Goal: Browse casually: Explore the website without a specific task or goal

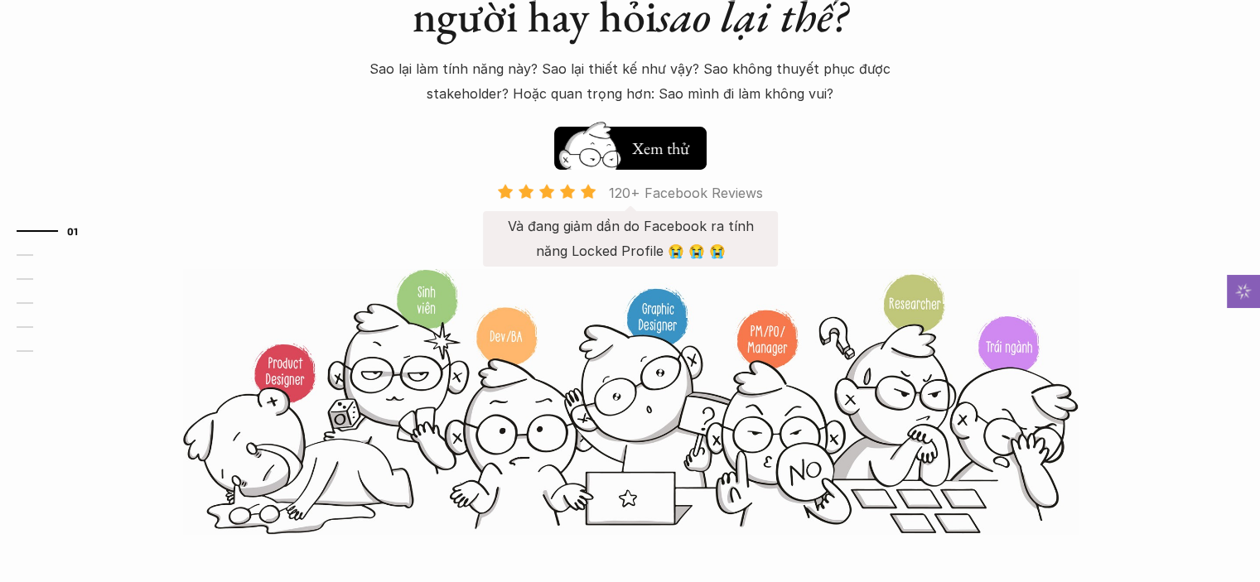
scroll to position [249, 0]
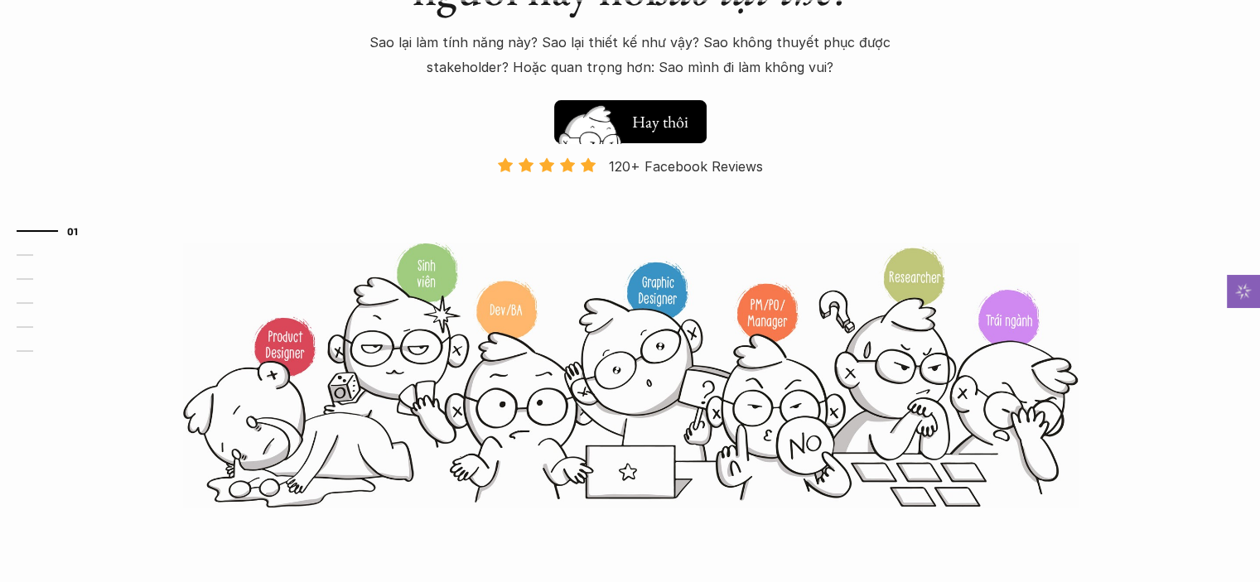
click at [650, 118] on h5 "Xem thử" at bounding box center [662, 120] width 61 height 23
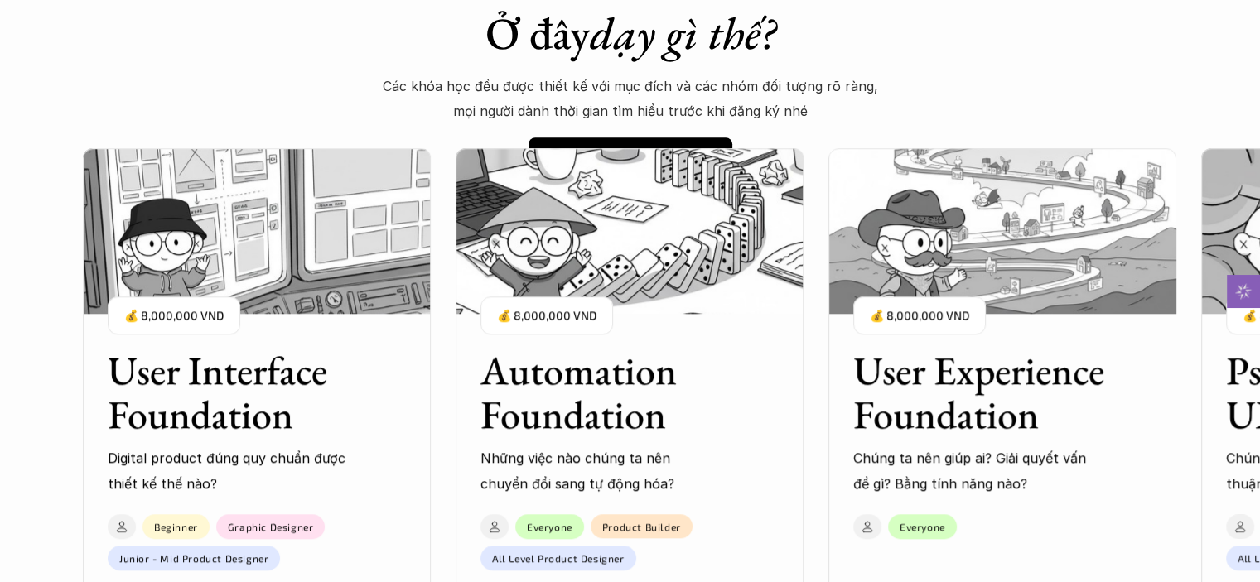
scroll to position [1340, 0]
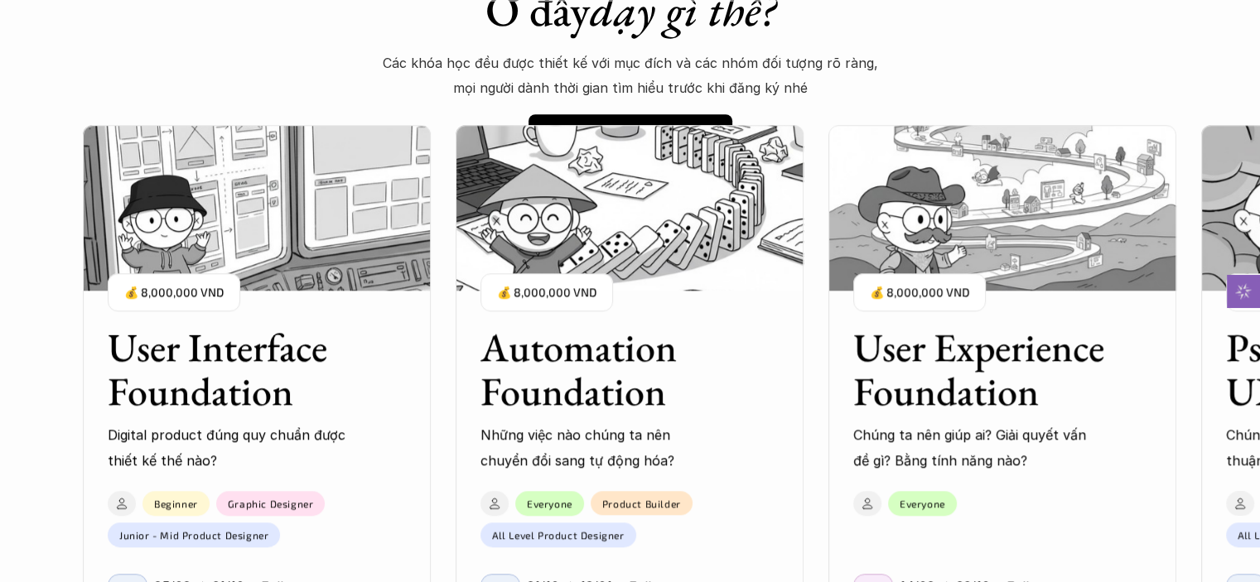
click at [1028, 413] on h3 "User Experience Foundation" at bounding box center [981, 370] width 257 height 88
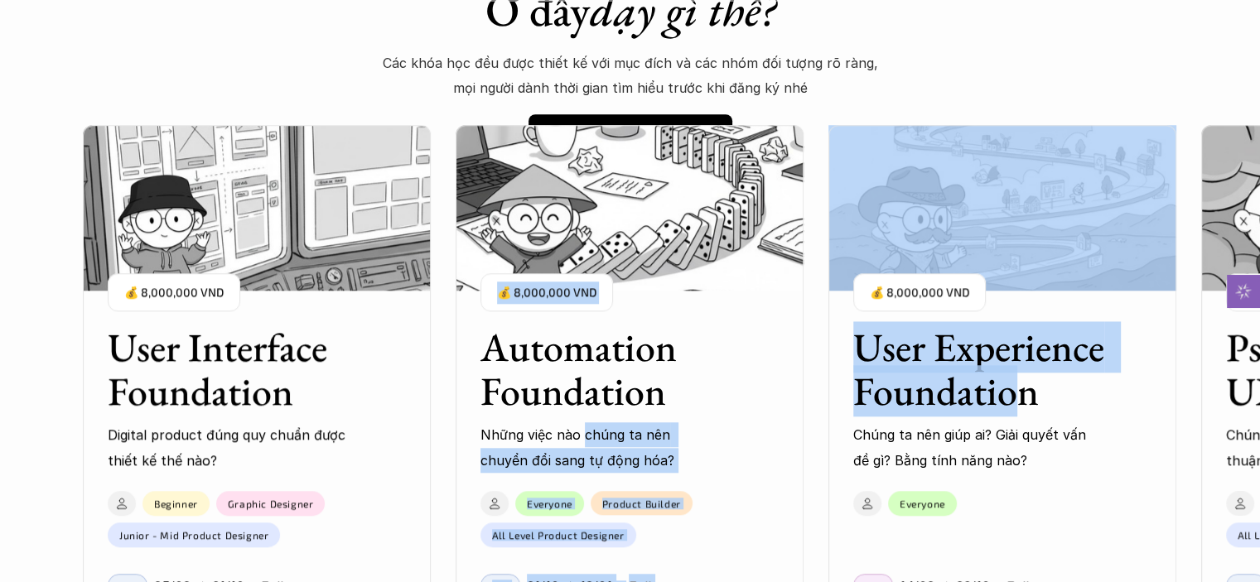
drag, startPoint x: 1022, startPoint y: 413, endPoint x: 829, endPoint y: 393, distance: 194.9
click at [650, 409] on div "User Interface Foundation Digital product đúng quy chuẩn được thiết kế thế nào?…" at bounding box center [1002, 448] width 1839 height 582
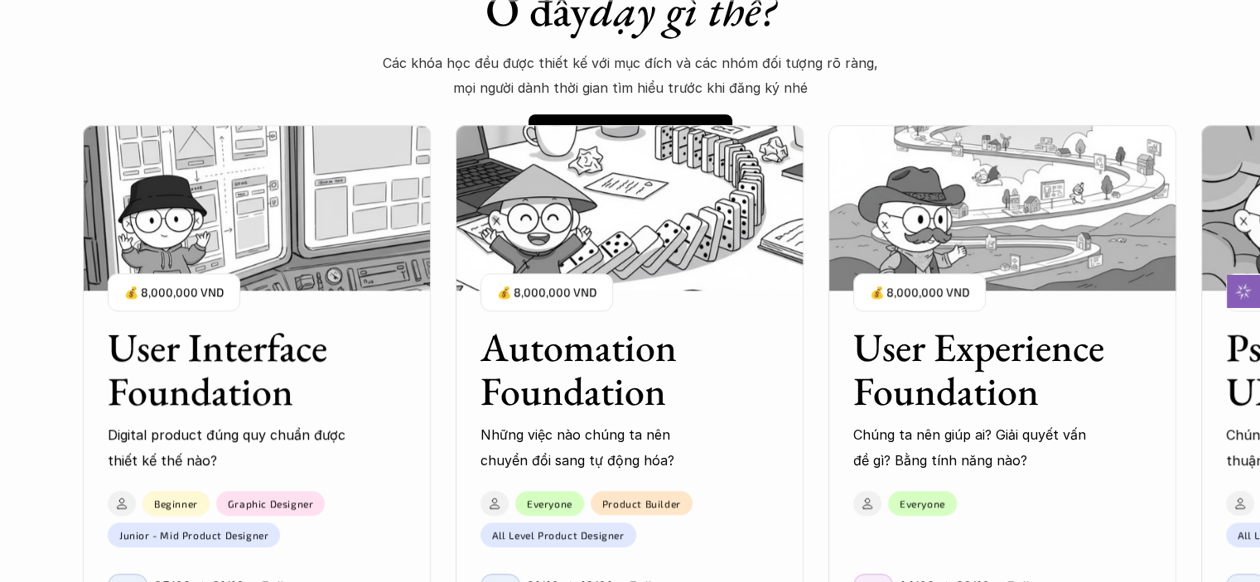
click at [1011, 492] on div "Everyone" at bounding box center [1003, 499] width 348 height 33
click at [964, 509] on div "Everyone" at bounding box center [1003, 499] width 348 height 33
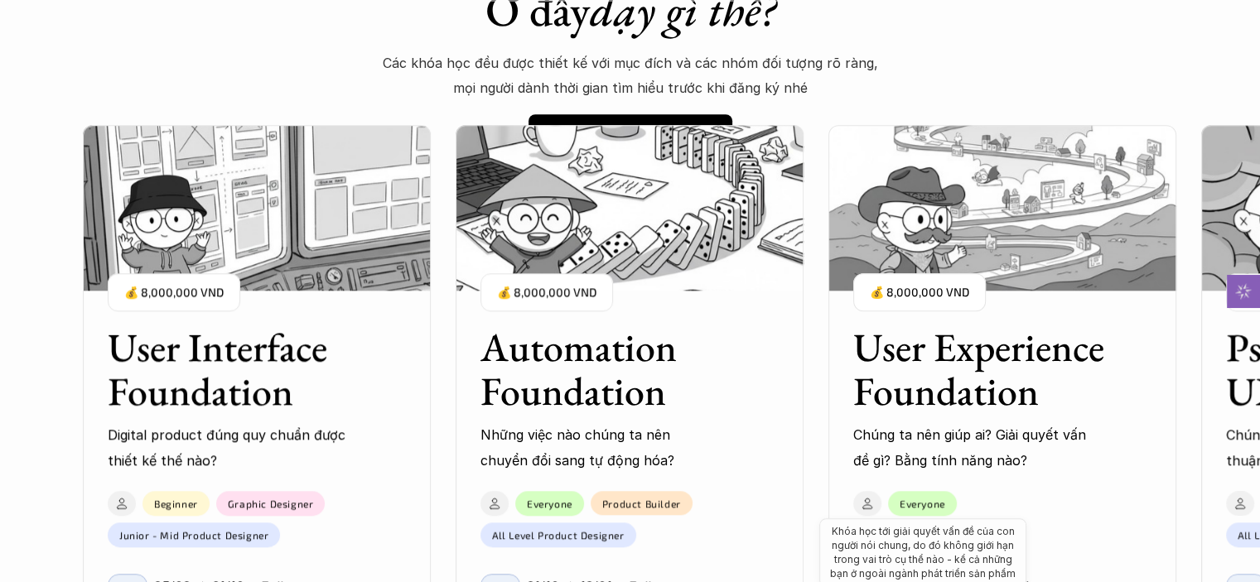
click at [938, 503] on p "Everyone" at bounding box center [923, 504] width 46 height 12
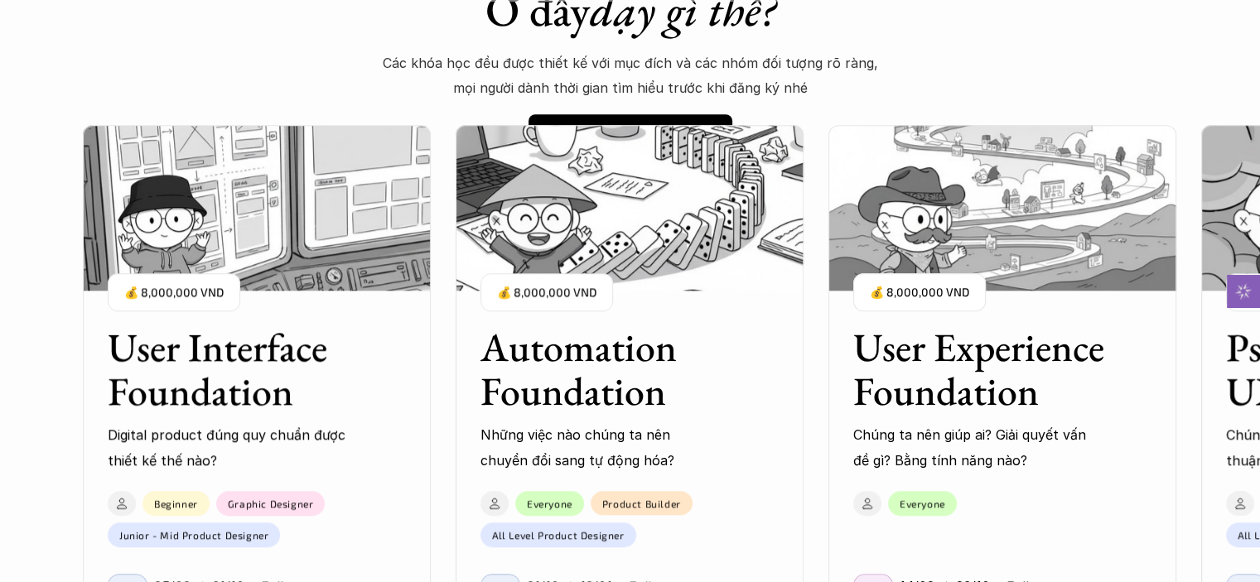
click at [961, 409] on h3 "User Experience Foundation" at bounding box center [981, 370] width 257 height 88
click at [961, 365] on h3 "User Experience Foundation" at bounding box center [981, 370] width 257 height 88
click at [996, 418] on div "User Experience Foundation Chúng ta nên giúp ai? Giải quyết vấn đề gì? Bằng tín…" at bounding box center [1003, 387] width 348 height 172
click at [1114, 418] on div "User Experience Foundation Chúng ta nên giúp ai? Giải quyết vấn đề gì? Bằng tín…" at bounding box center [1003, 387] width 348 height 172
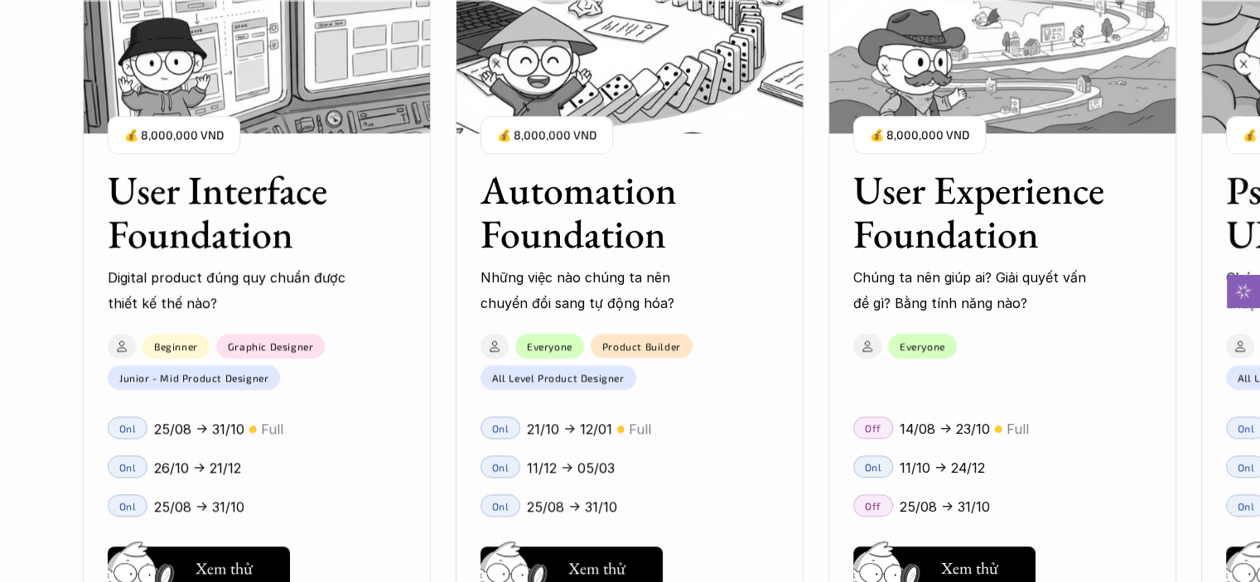
scroll to position [1671, 0]
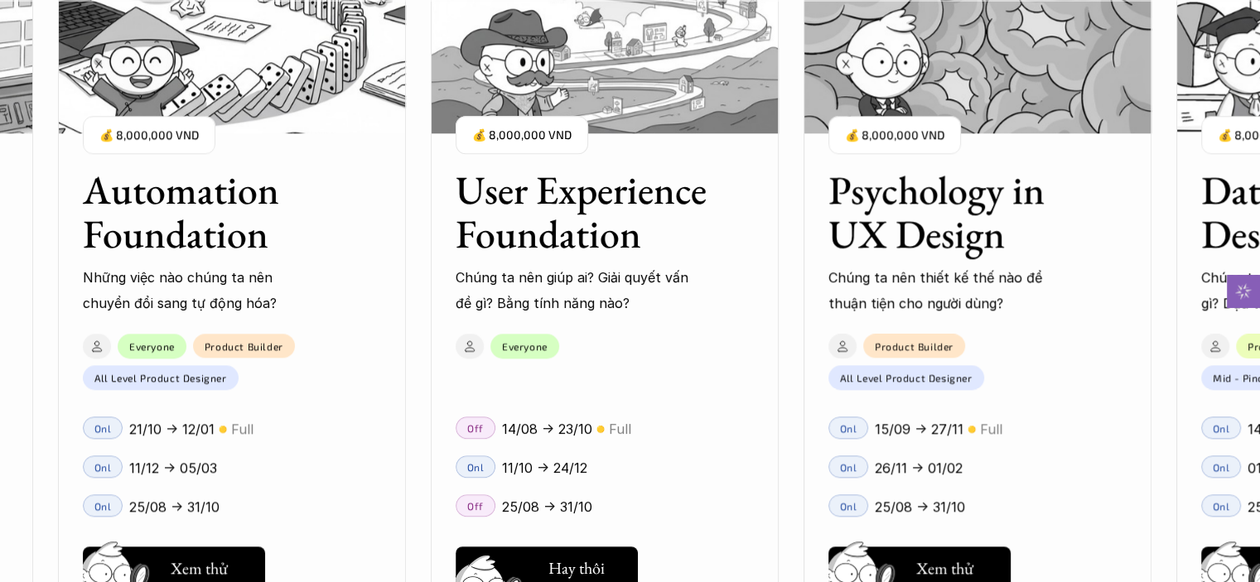
click at [588, 559] on div "User Interface Foundation Digital product đúng quy chuẩn được thiết kế thế nào?…" at bounding box center [630, 291] width 1094 height 582
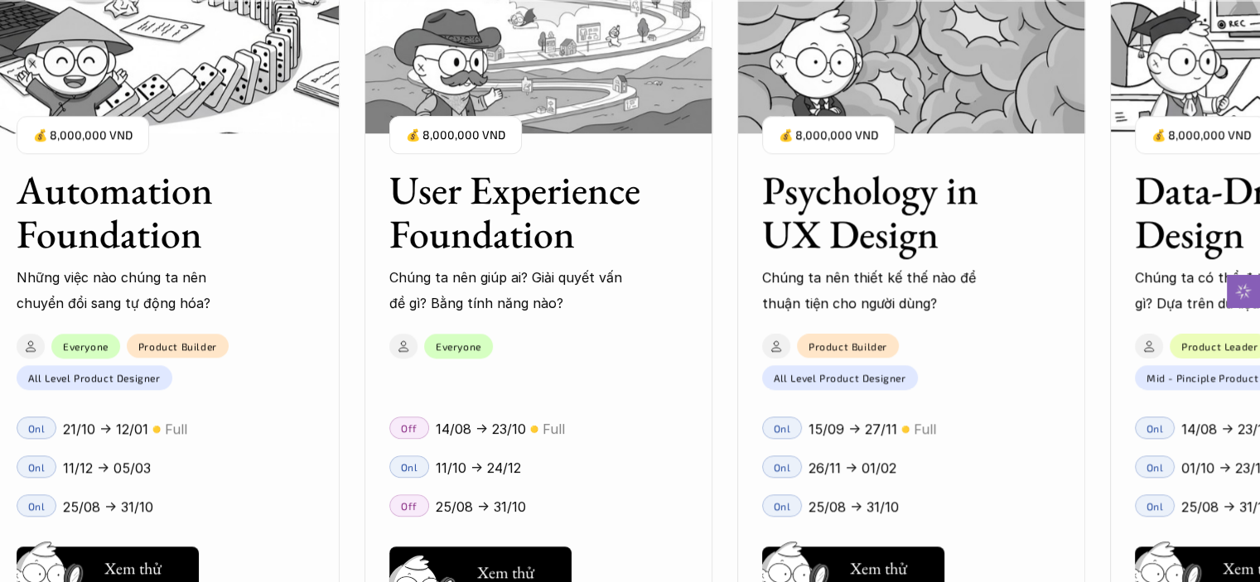
click at [508, 568] on div "User Interface Foundation Digital product đúng quy chuẩn được thiết kế thế nào?…" at bounding box center [630, 291] width 1094 height 582
click at [428, 572] on div "User Interface Foundation Digital product đúng quy chuẩn được thiết kế thế nào?…" at bounding box center [630, 291] width 1094 height 582
click at [414, 563] on div "User Interface Foundation Digital product đúng quy chuẩn được thiết kế thế nào?…" at bounding box center [630, 291] width 1094 height 582
click at [472, 571] on div "User Interface Foundation Digital product đúng quy chuẩn được thiết kế thế nào?…" at bounding box center [630, 291] width 1094 height 582
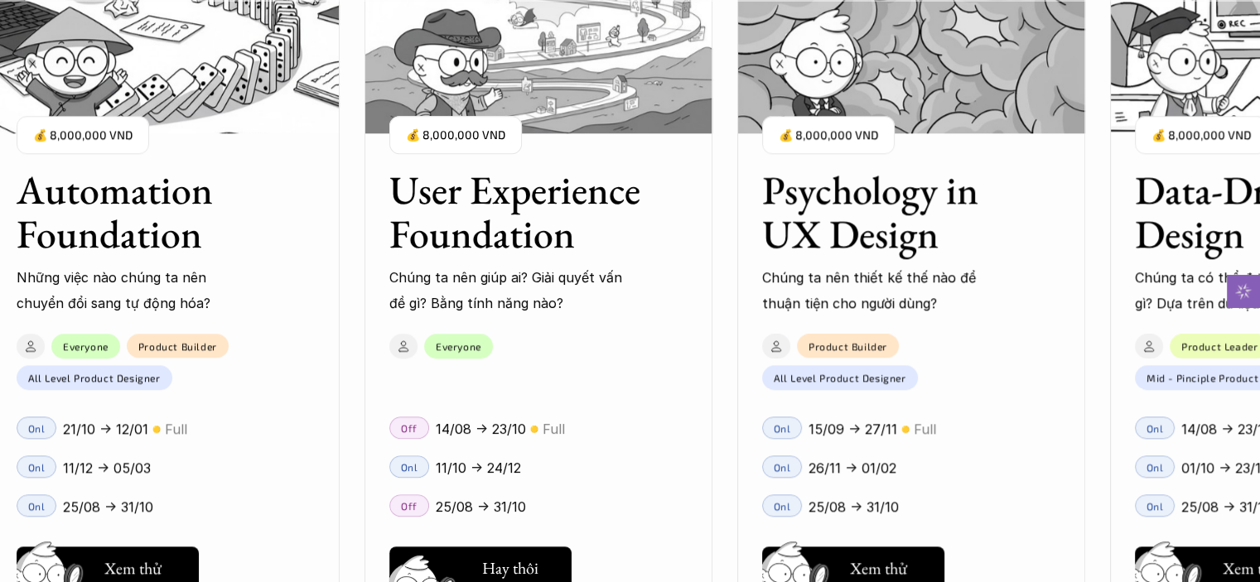
click at [495, 563] on div "User Interface Foundation Digital product đúng quy chuẩn được thiết kế thế nào?…" at bounding box center [630, 291] width 1094 height 582
click at [498, 563] on div "User Interface Foundation Digital product đúng quy chuẩn được thiết kế thế nào?…" at bounding box center [630, 291] width 1094 height 582
